Goal: Navigation & Orientation: Find specific page/section

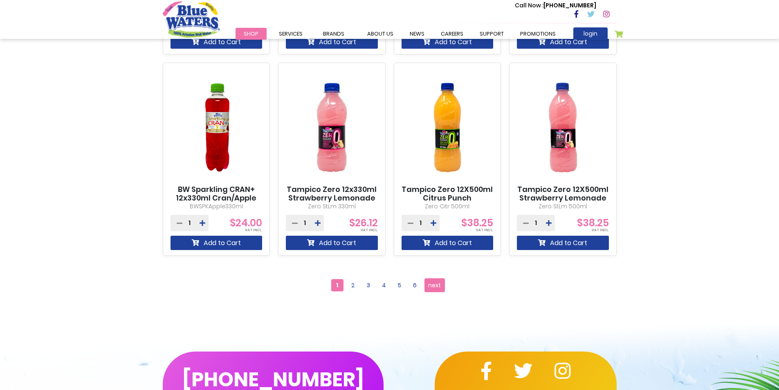
scroll to position [696, 0]
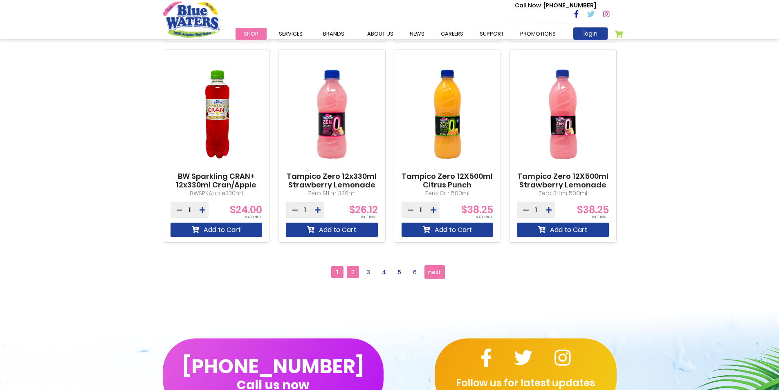
click at [348, 274] on span "2" at bounding box center [353, 272] width 12 height 12
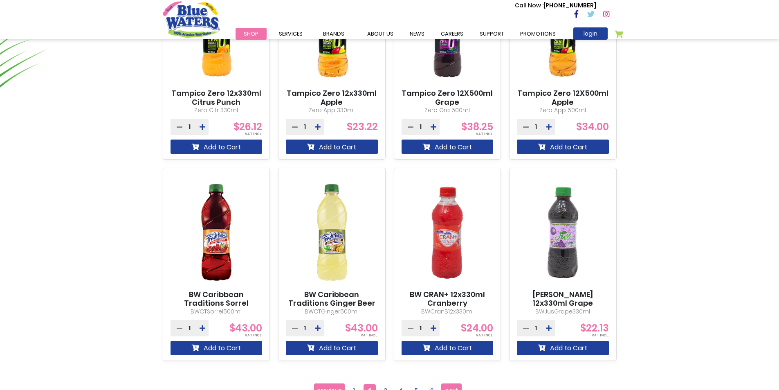
scroll to position [654, 0]
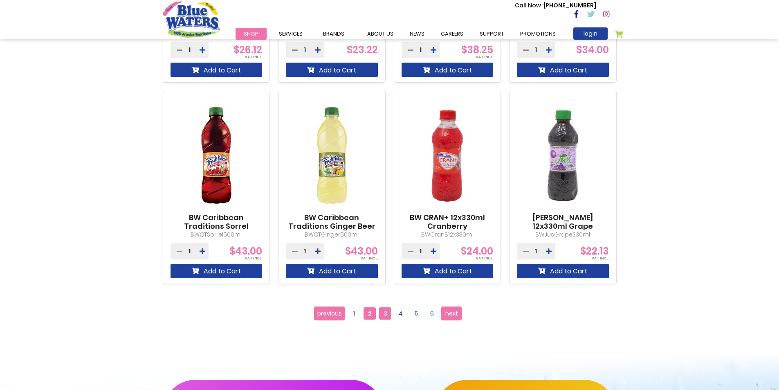
click at [388, 316] on span "3" at bounding box center [385, 313] width 12 height 12
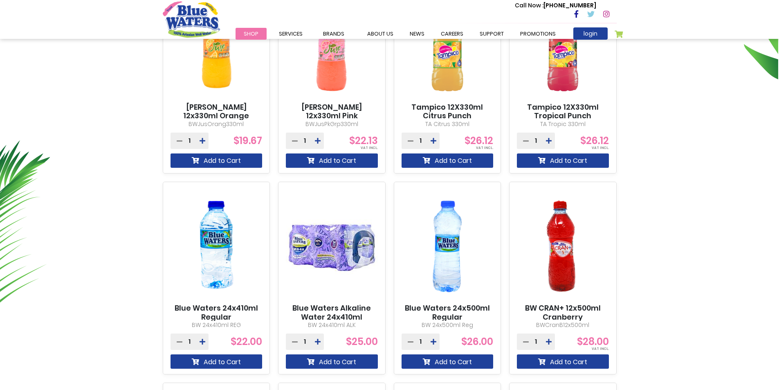
scroll to position [409, 0]
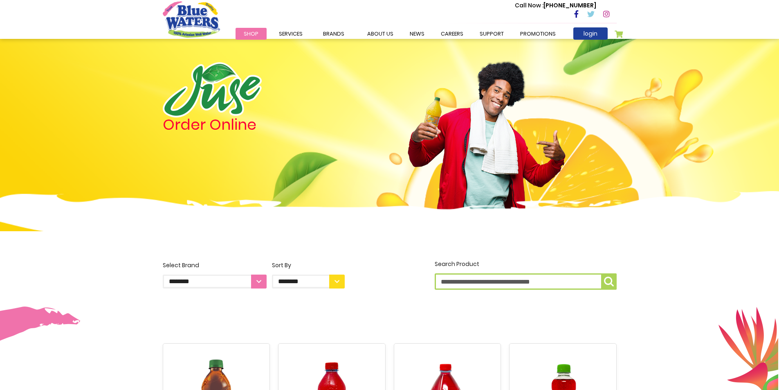
scroll to position [654, 0]
